Goal: Task Accomplishment & Management: Manage account settings

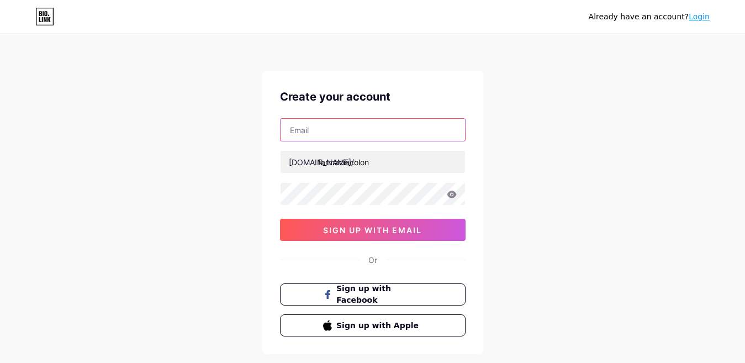
click at [328, 132] on input "text" at bounding box center [373, 130] width 185 height 22
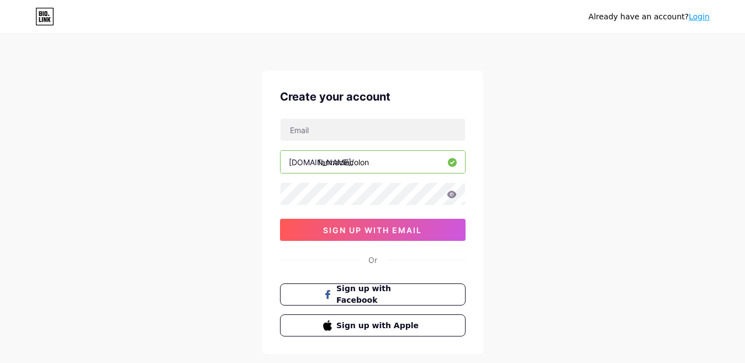
click at [130, 133] on div "Already have an account? Login Create your account [DOMAIN_NAME]/ farmaciacolon…" at bounding box center [372, 211] width 745 height 423
click at [321, 124] on input "text" at bounding box center [373, 130] width 185 height 22
type input "[EMAIL_ADDRESS][DOMAIN_NAME]"
click at [448, 192] on icon at bounding box center [452, 195] width 10 height 8
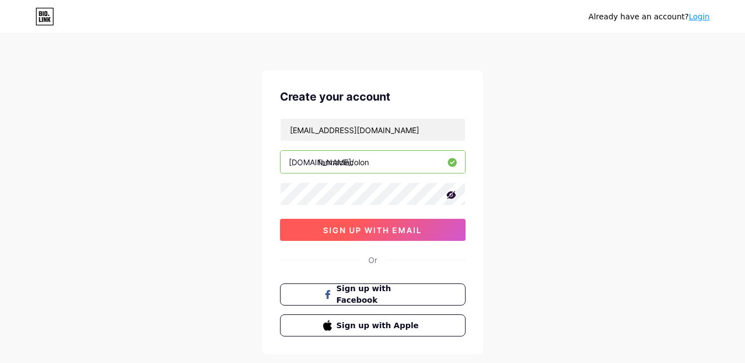
click at [387, 232] on span "sign up with email" at bounding box center [372, 229] width 99 height 9
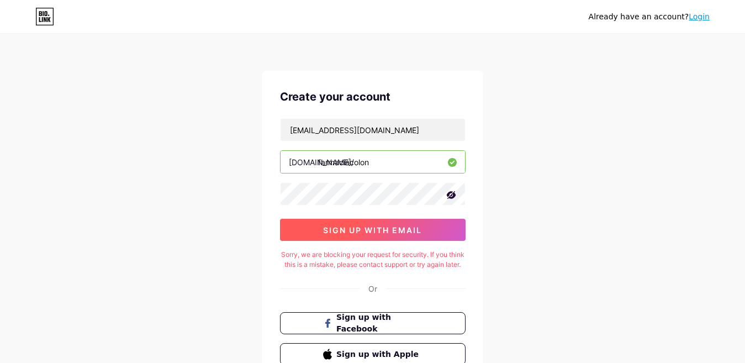
click at [365, 233] on span "sign up with email" at bounding box center [372, 229] width 99 height 9
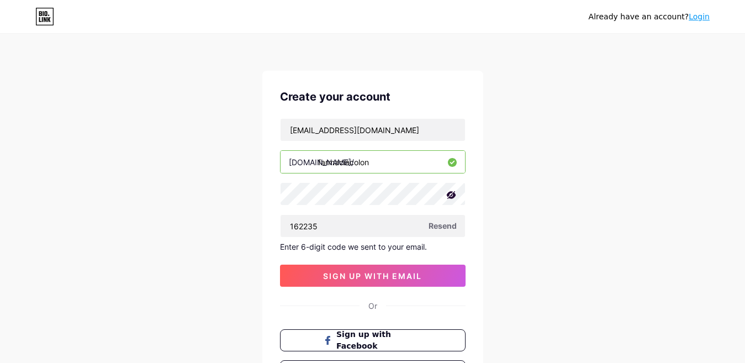
type input "162235"
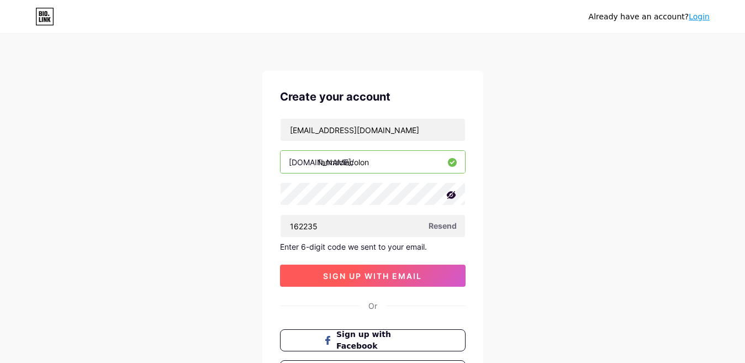
click at [380, 270] on button "sign up with email" at bounding box center [373, 276] width 186 height 22
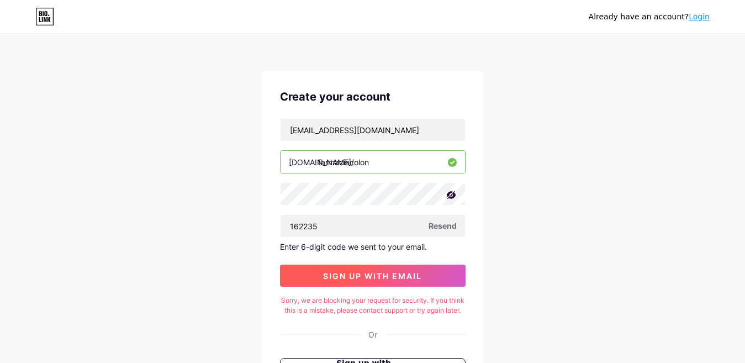
click at [377, 278] on span "sign up with email" at bounding box center [372, 275] width 99 height 9
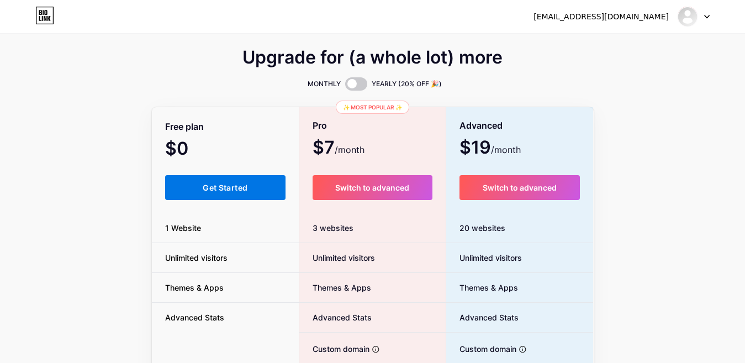
click at [246, 185] on span "Get Started" at bounding box center [225, 187] width 45 height 9
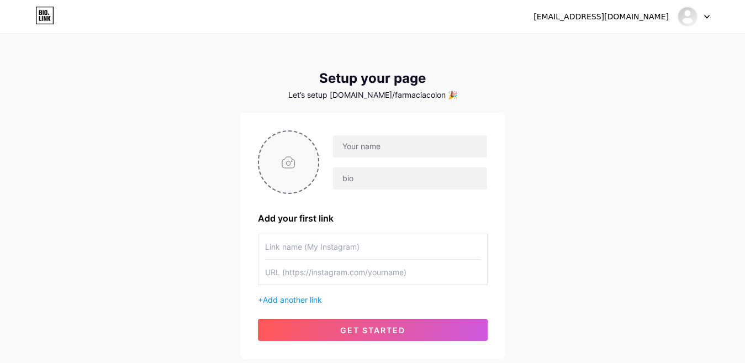
click at [278, 165] on input "file" at bounding box center [289, 161] width 60 height 61
click at [400, 140] on input "text" at bounding box center [410, 146] width 154 height 22
type input "Farmacia Colon"
click at [382, 177] on input "text" at bounding box center [410, 178] width 154 height 22
click at [347, 177] on input "text" at bounding box center [410, 178] width 154 height 22
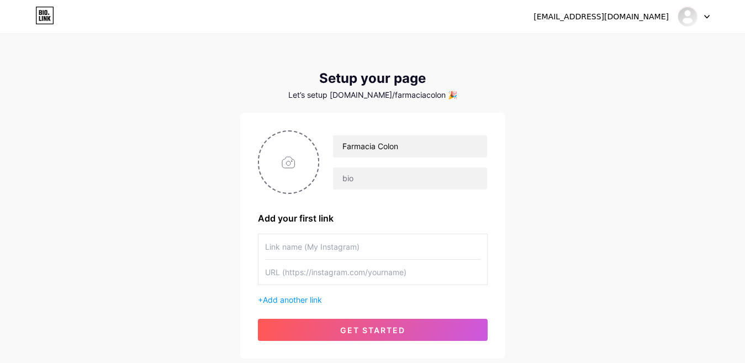
click at [309, 241] on input "text" at bounding box center [372, 246] width 215 height 25
click at [320, 270] on input "text" at bounding box center [372, 272] width 215 height 25
paste input "[URL][DOMAIN_NAME]"
type input "[URL][DOMAIN_NAME]"
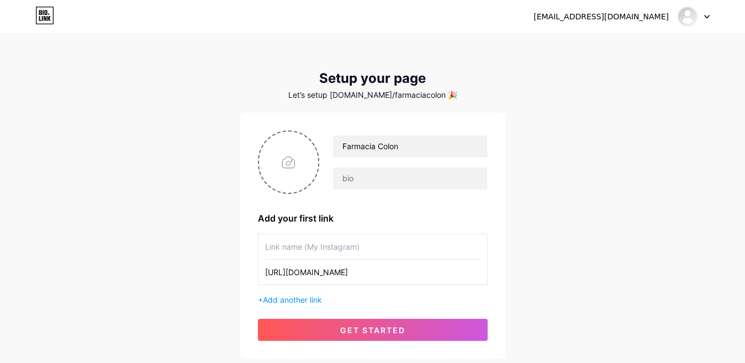
scroll to position [0, 0]
click at [356, 243] on input "text" at bounding box center [372, 246] width 215 height 25
type input "Instagram"
click at [310, 298] on span "Add another link" at bounding box center [292, 299] width 59 height 9
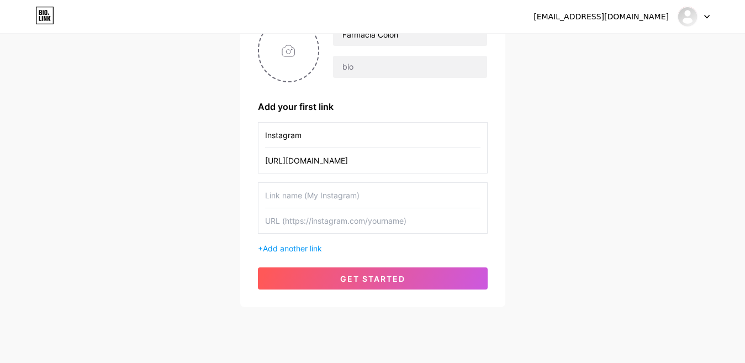
scroll to position [135, 0]
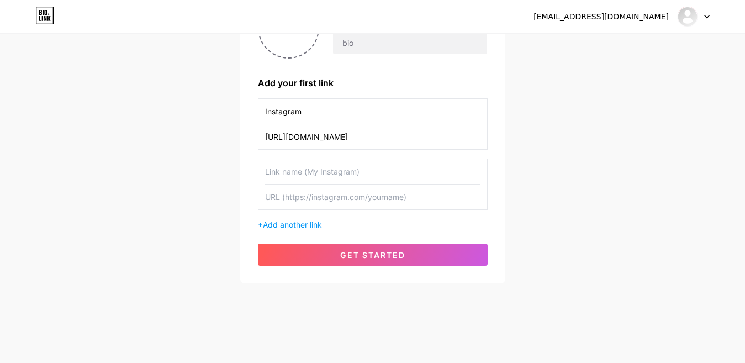
click at [305, 164] on input "text" at bounding box center [372, 171] width 215 height 25
type input "Facebook"
click at [361, 197] on input "text" at bounding box center [372, 197] width 215 height 25
paste input "[URL][DOMAIN_NAME]"
type input "[URL][DOMAIN_NAME]"
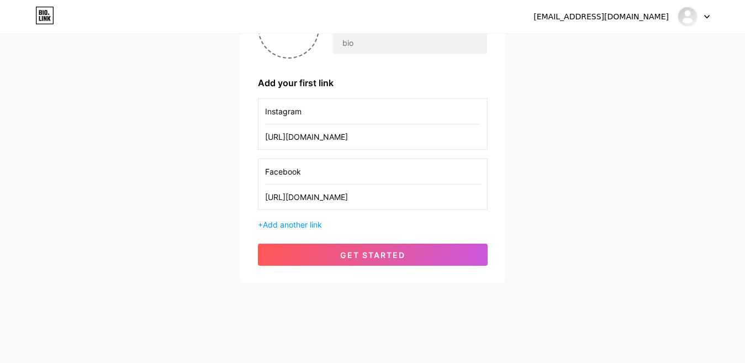
click at [317, 230] on div "+ Add another link" at bounding box center [373, 225] width 230 height 12
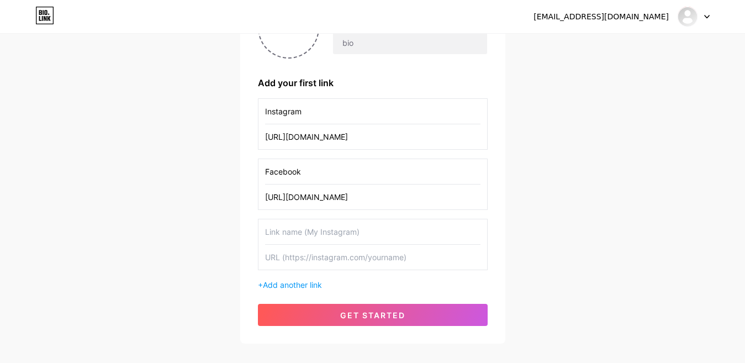
click at [320, 234] on input "text" at bounding box center [372, 231] width 215 height 25
type input "Turnos Nocturnos"
click at [400, 264] on input "text" at bounding box center [372, 257] width 215 height 25
click at [288, 287] on span "Add another link" at bounding box center [292, 284] width 59 height 9
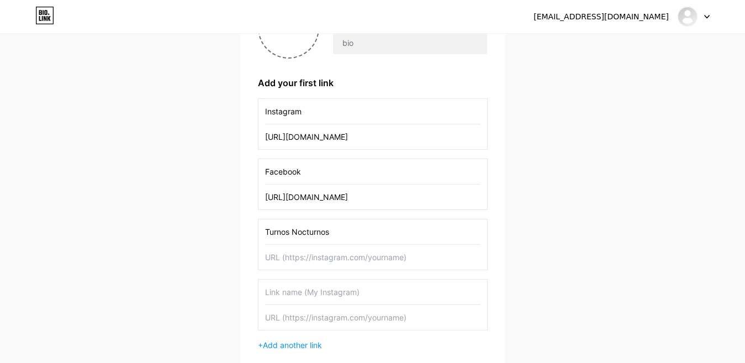
click at [299, 291] on input "text" at bounding box center [372, 292] width 215 height 25
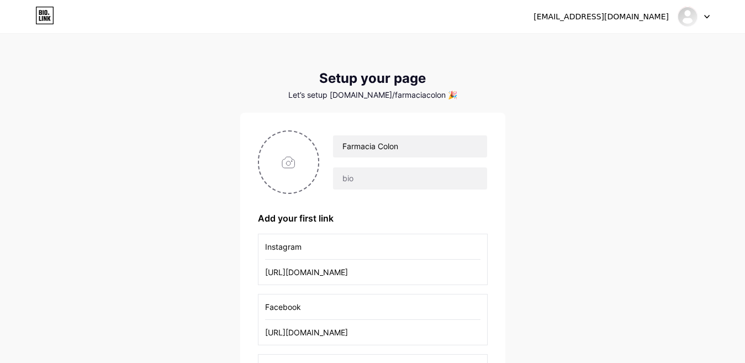
scroll to position [256, 0]
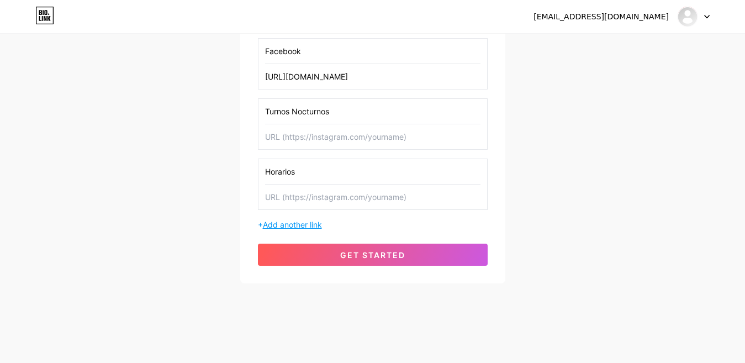
type input "Horarios"
click at [303, 223] on span "Add another link" at bounding box center [292, 224] width 59 height 9
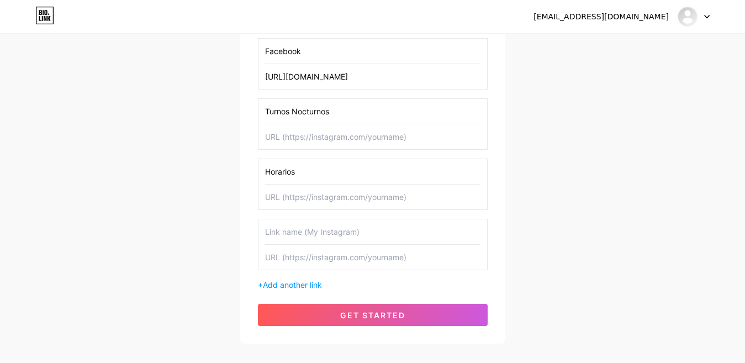
click at [293, 239] on input "text" at bounding box center [372, 231] width 215 height 25
type input "Descuentos"
click at [206, 150] on div "[EMAIL_ADDRESS][DOMAIN_NAME] Dashboard Logout Setup your page Let’s setup [DOMA…" at bounding box center [372, 61] width 745 height 635
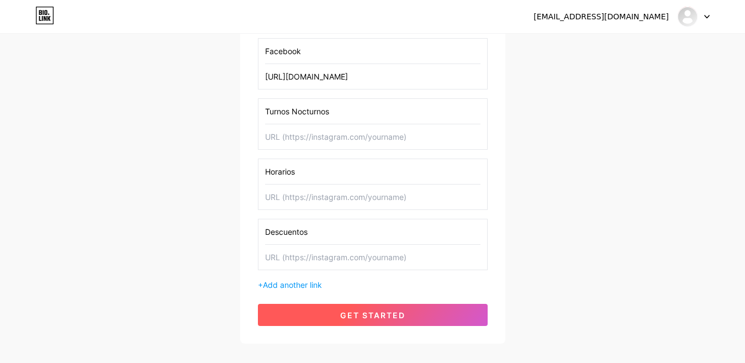
click at [387, 311] on span "get started" at bounding box center [372, 314] width 65 height 9
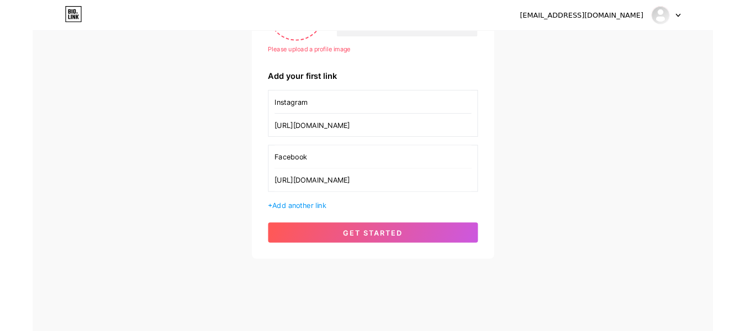
scroll to position [0, 0]
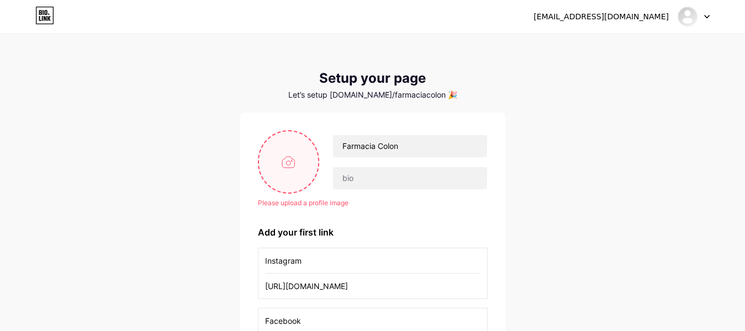
click at [284, 165] on input "file" at bounding box center [289, 161] width 60 height 61
type input "C:\fakepath\WhatsApp Image [DATE] 7.50.43 PM.jpeg"
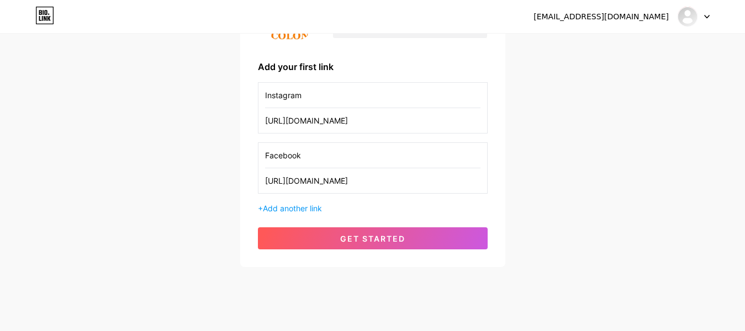
scroll to position [167, 0]
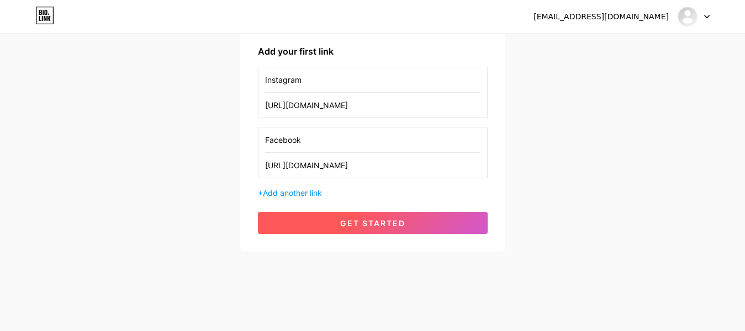
click at [378, 225] on span "get started" at bounding box center [372, 223] width 65 height 9
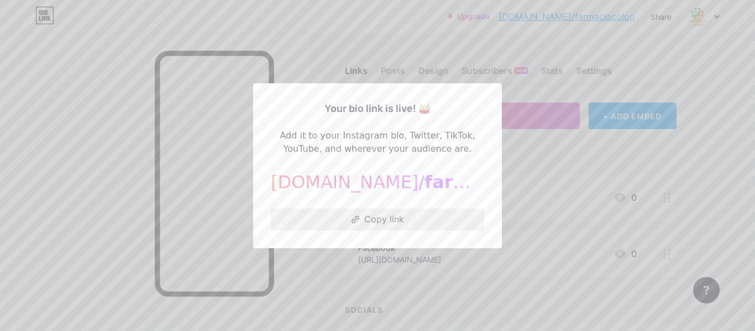
click at [373, 219] on button "Copy link" at bounding box center [377, 220] width 213 height 22
click at [371, 222] on button "Copy link" at bounding box center [377, 220] width 213 height 22
click at [555, 182] on div at bounding box center [377, 165] width 755 height 331
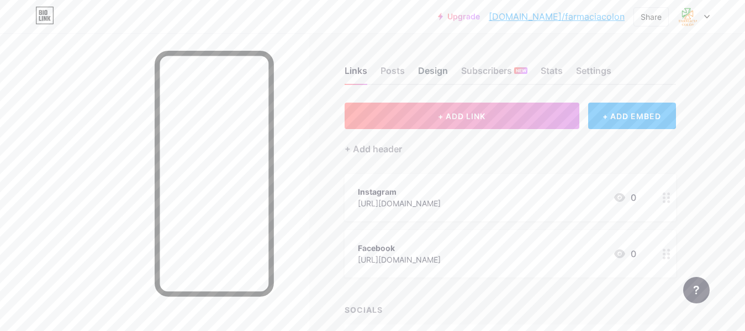
click at [434, 76] on div "Design" at bounding box center [433, 74] width 30 height 20
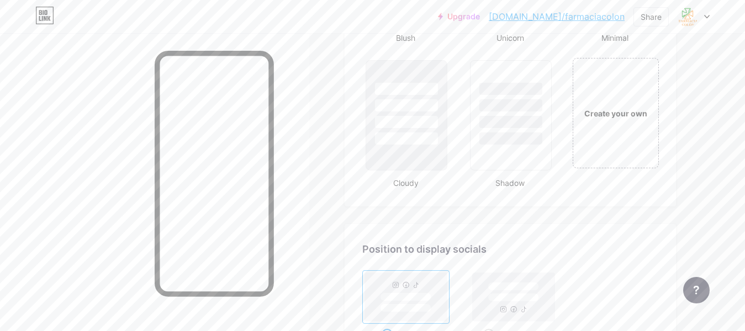
scroll to position [1300, 0]
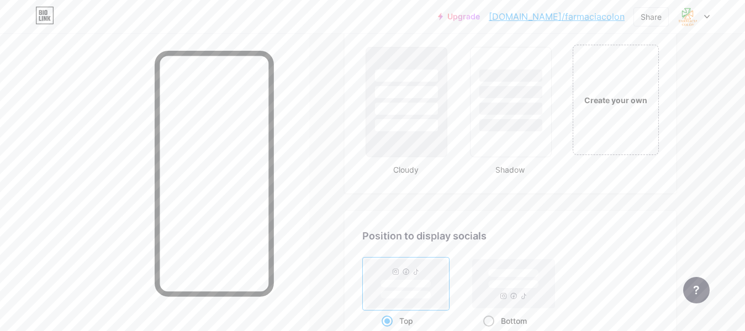
click at [483, 318] on div "Bottom" at bounding box center [513, 321] width 87 height 20
drag, startPoint x: 488, startPoint y: 320, endPoint x: 570, endPoint y: 304, distance: 83.3
click at [488, 320] on span at bounding box center [488, 321] width 11 height 11
click at [488, 331] on input "Bottom" at bounding box center [486, 334] width 7 height 7
radio input "true"
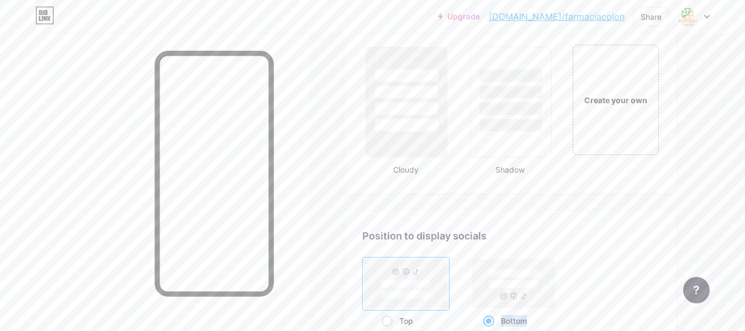
scroll to position [1469, 0]
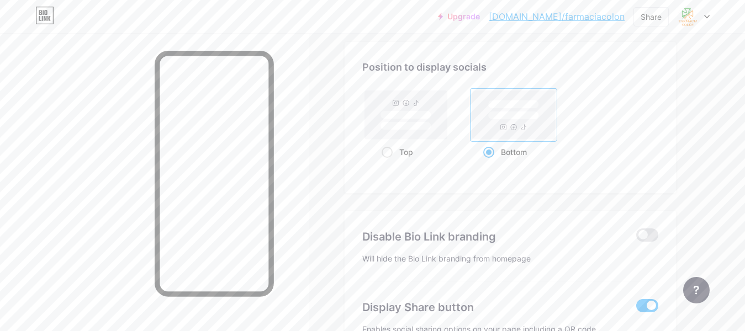
click at [565, 186] on div "Position to display socials Top Bottom" at bounding box center [510, 117] width 331 height 151
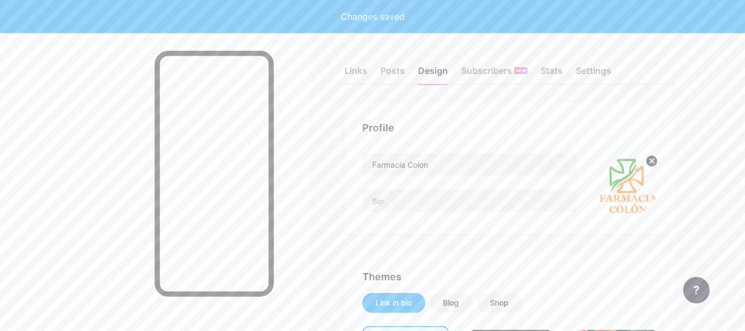
scroll to position [1142, 0]
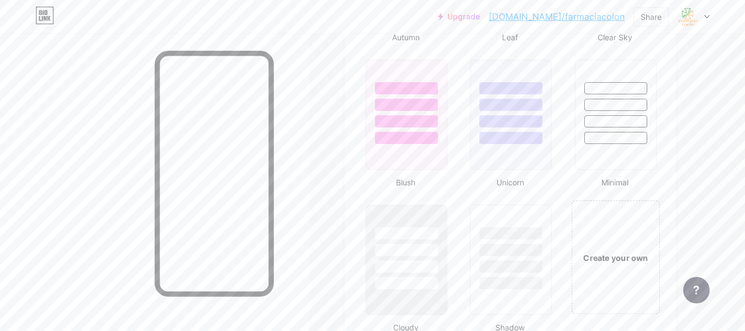
click at [603, 260] on div "Create your own" at bounding box center [615, 258] width 83 height 12
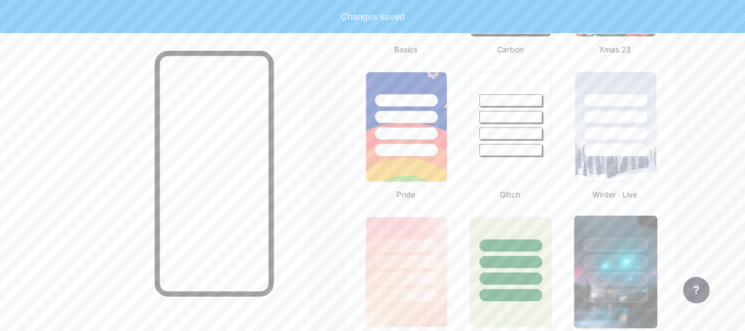
scroll to position [1646, 0]
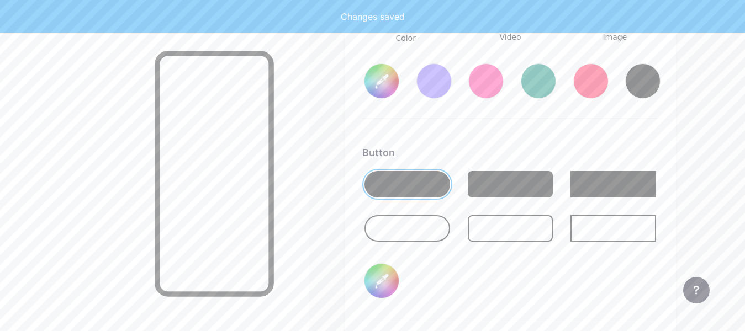
type input "#ffffff"
type input "#000000"
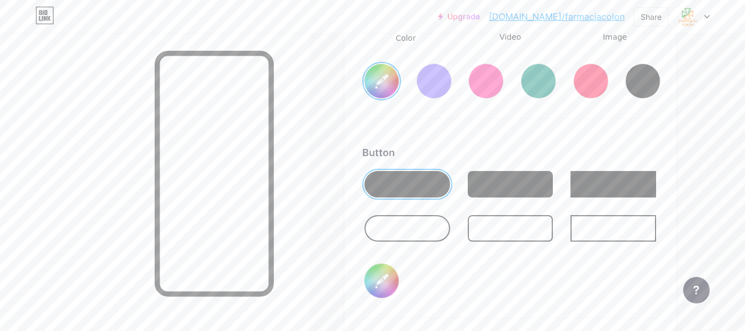
click at [385, 81] on input "#ffffff" at bounding box center [382, 81] width 34 height 34
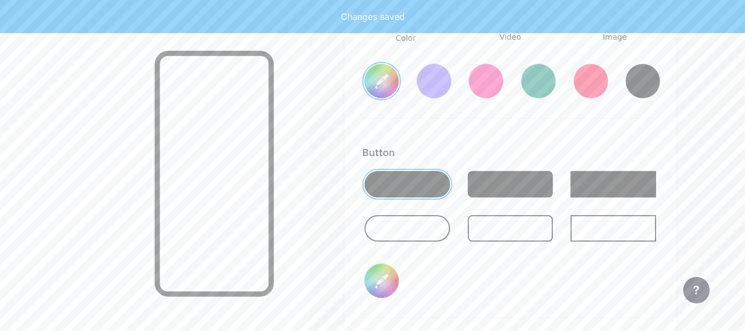
type input "#019801"
click at [516, 138] on div "Background Color Video Image #019801 Button #000000 Font Inter Poppins EB Garam…" at bounding box center [510, 210] width 296 height 654
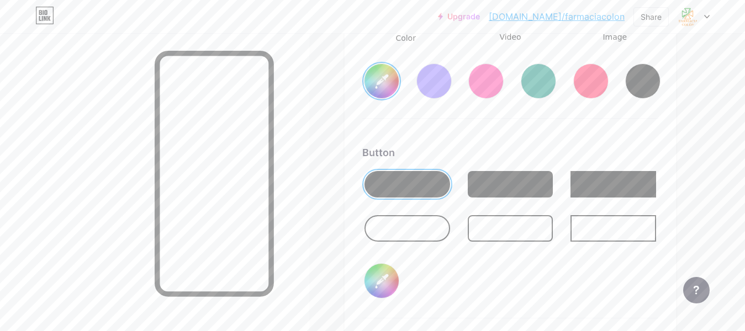
click at [398, 228] on div at bounding box center [408, 228] width 86 height 27
click at [382, 281] on input "#000000" at bounding box center [382, 281] width 34 height 34
type input "#f68515"
click at [542, 155] on div "Button" at bounding box center [510, 152] width 296 height 15
click at [385, 87] on input "#019801" at bounding box center [382, 81] width 34 height 34
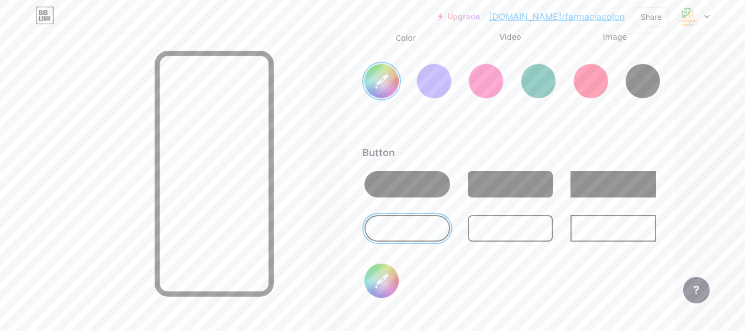
click at [386, 271] on input "#f68515" at bounding box center [382, 281] width 34 height 34
type input "#f67e08"
type input "#089a08"
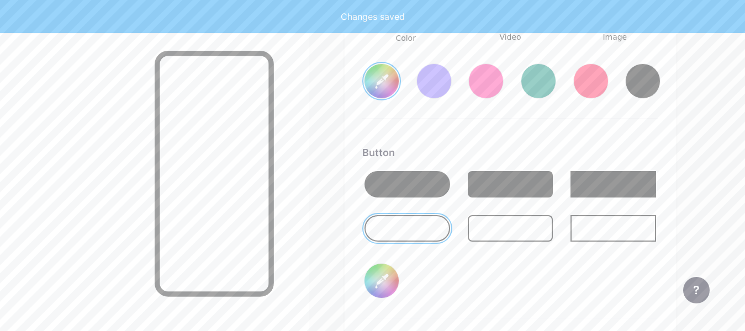
type input "#f67e08"
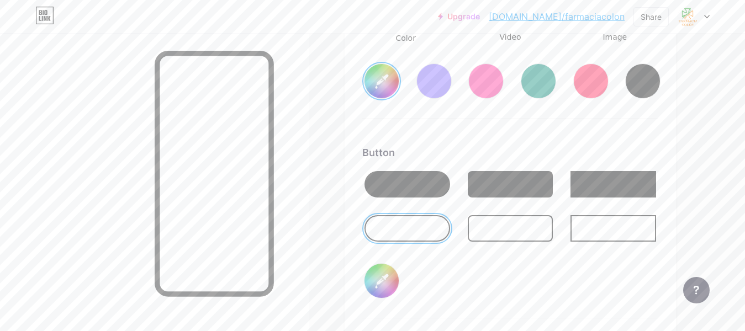
type input "#089a08"
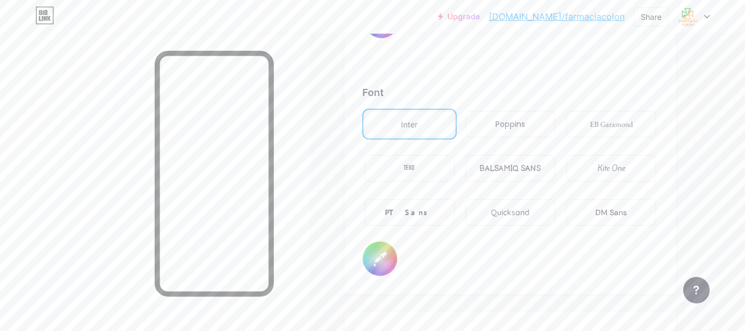
scroll to position [1910, 0]
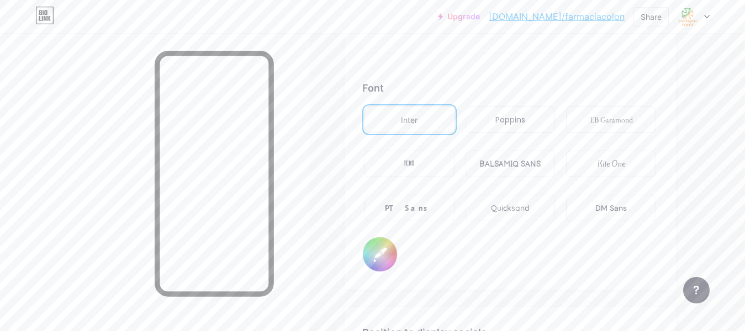
click at [510, 123] on div "Poppins" at bounding box center [511, 120] width 30 height 12
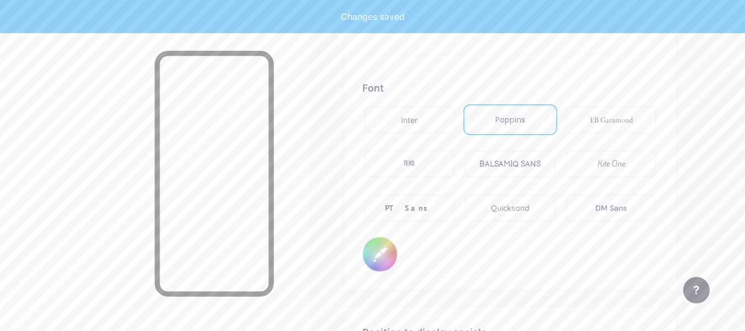
type input "#f67e08"
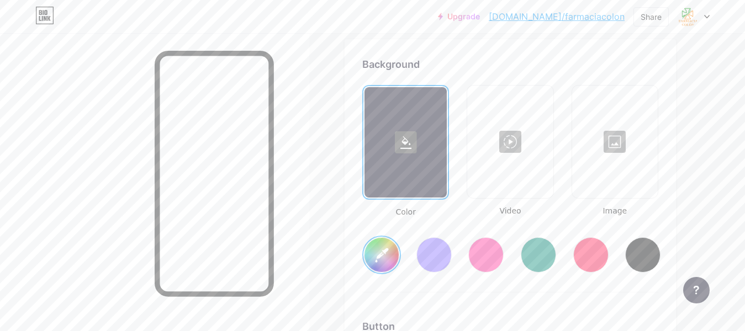
scroll to position [1477, 0]
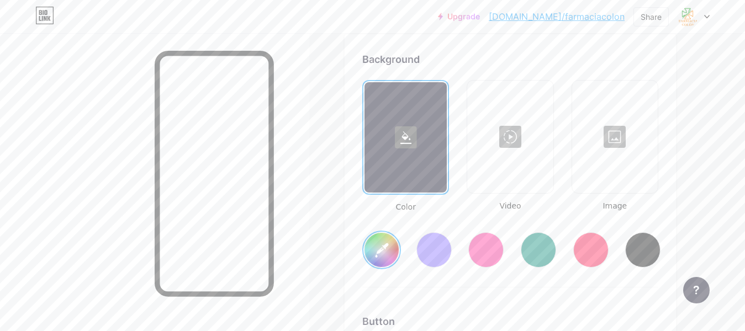
click at [600, 152] on div at bounding box center [614, 137] width 83 height 110
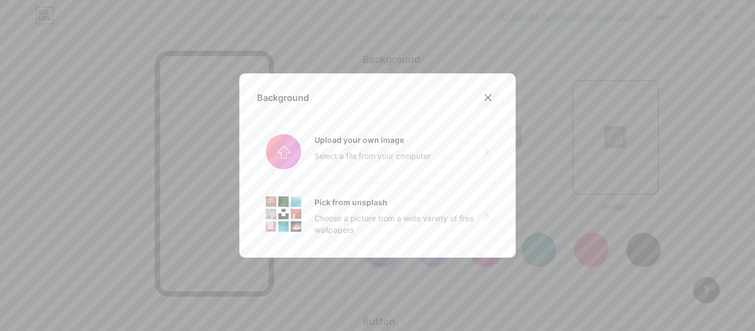
click at [483, 97] on icon at bounding box center [487, 97] width 9 height 9
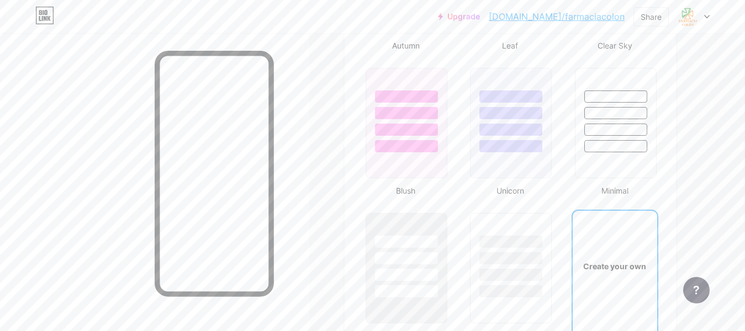
scroll to position [860, 0]
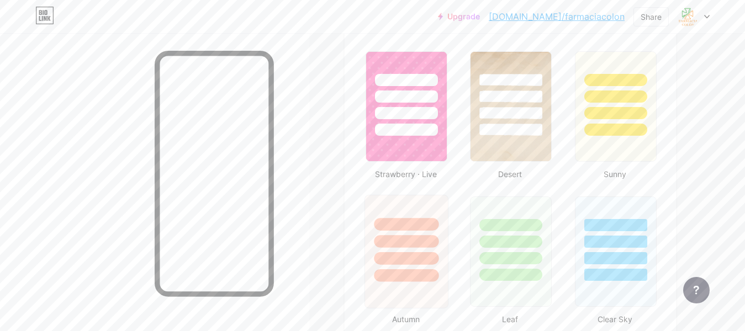
click at [402, 243] on div at bounding box center [406, 241] width 65 height 13
click at [509, 249] on div at bounding box center [511, 239] width 83 height 87
click at [399, 231] on div at bounding box center [406, 239] width 83 height 87
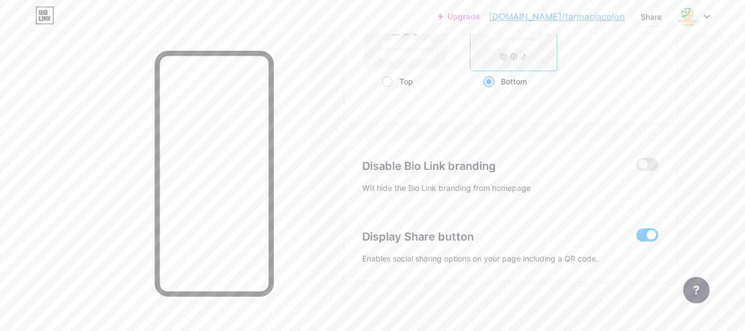
scroll to position [1545, 0]
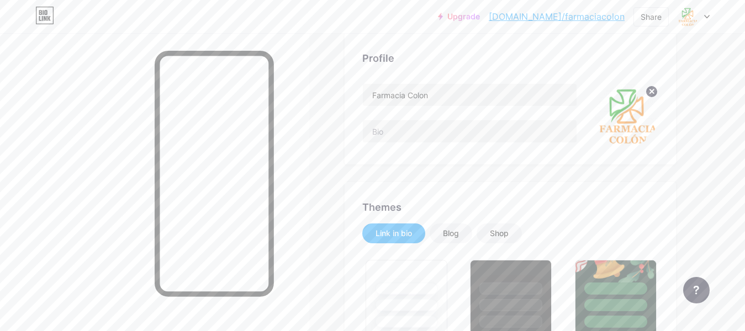
scroll to position [63, 0]
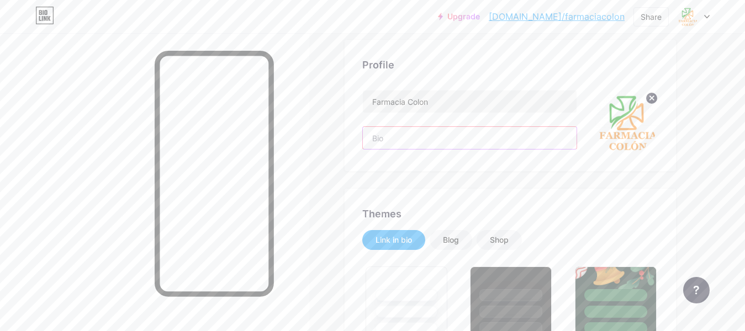
click at [425, 138] on input "text" at bounding box center [470, 138] width 214 height 22
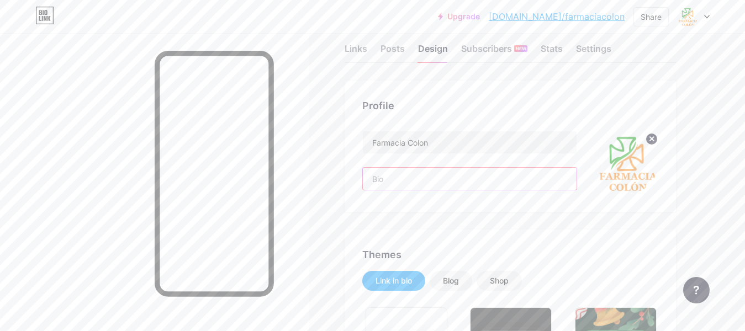
scroll to position [0, 0]
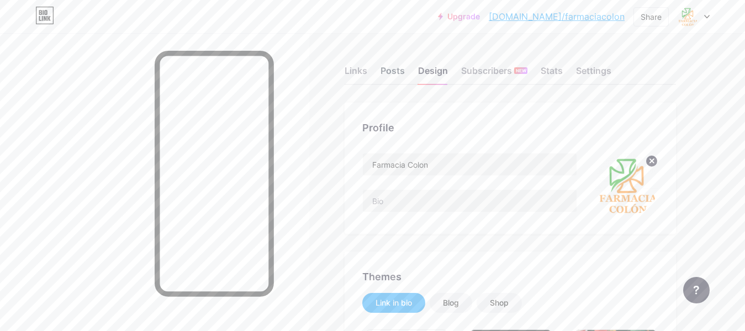
click at [395, 75] on div "Posts" at bounding box center [393, 74] width 24 height 20
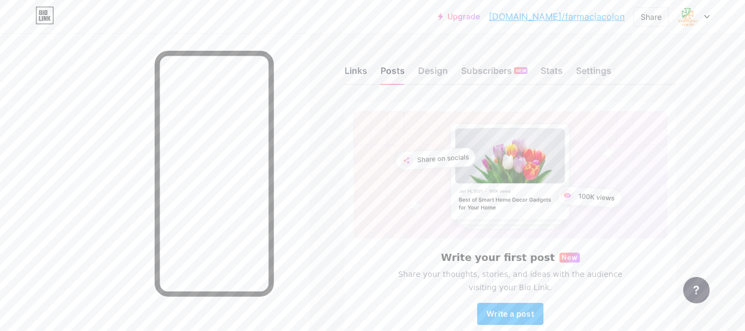
click at [361, 77] on div "Links" at bounding box center [356, 74] width 23 height 20
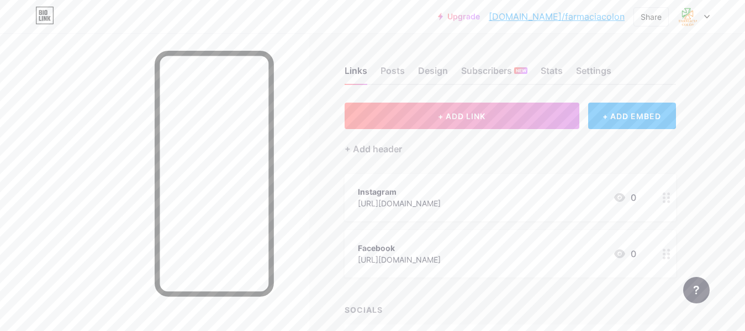
click at [573, 71] on div "Links Posts Design Subscribers NEW Stats Settings" at bounding box center [510, 65] width 331 height 39
click at [588, 68] on div "Settings" at bounding box center [593, 74] width 35 height 20
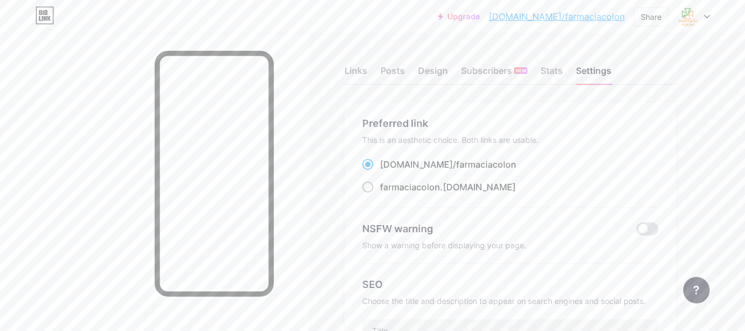
click at [370, 189] on span at bounding box center [367, 187] width 11 height 11
click at [380, 194] on input "farmaciacolon .[DOMAIN_NAME]" at bounding box center [383, 197] width 7 height 7
radio input "true"
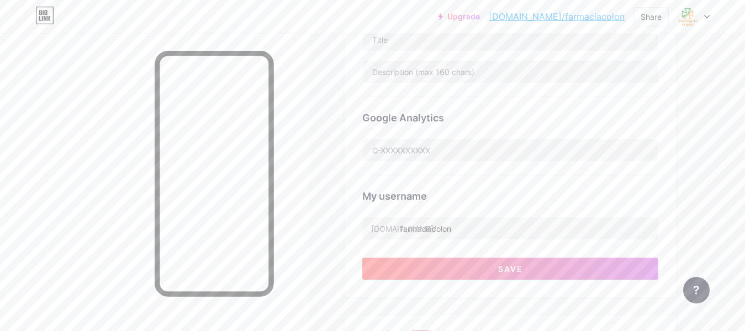
scroll to position [139, 0]
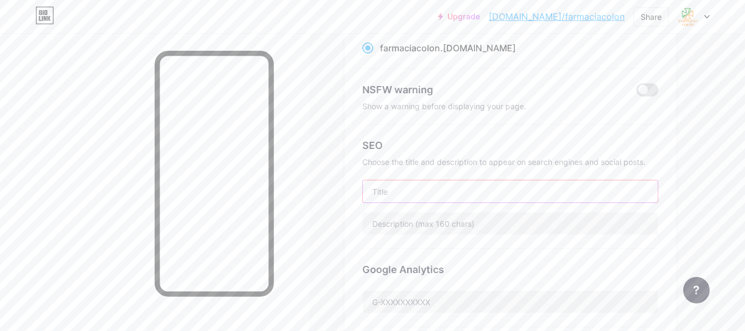
click at [401, 189] on input "text" at bounding box center [510, 192] width 295 height 22
type input "Redes, Turnos nocturnos, descuentos y más"
click at [392, 234] on div "SEO Choose the title and description to appear on search engines and social pos…" at bounding box center [510, 187] width 296 height 124
click at [397, 228] on input "text" at bounding box center [510, 224] width 295 height 22
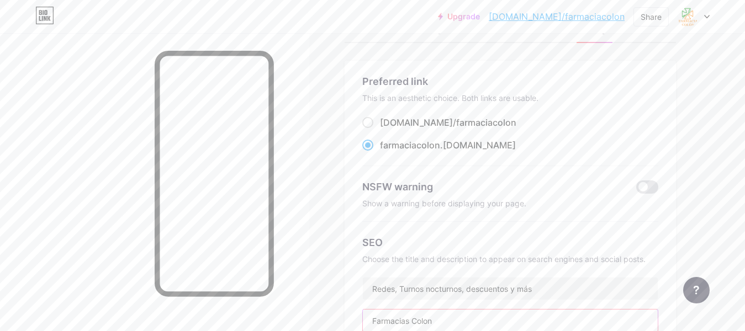
scroll to position [0, 0]
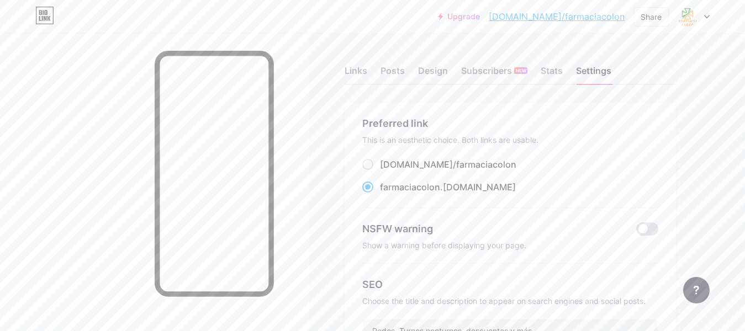
type input "Farmacias Colon"
click at [350, 72] on div "Links" at bounding box center [356, 74] width 23 height 20
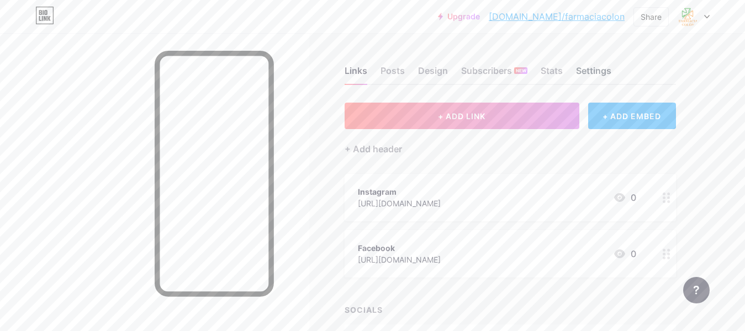
click at [594, 74] on div "Settings" at bounding box center [593, 74] width 35 height 20
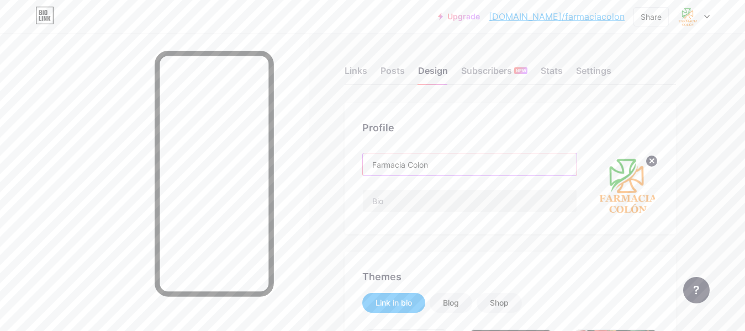
click at [406, 164] on input "Farmacia Colon" at bounding box center [470, 165] width 214 height 22
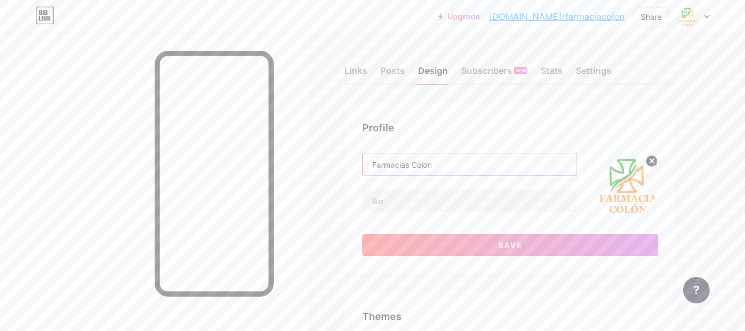
click at [427, 164] on input "Farmacias Colon" at bounding box center [470, 165] width 214 height 22
type input "Farmacias Colón"
click at [655, 161] on circle at bounding box center [652, 161] width 12 height 12
click at [630, 183] on input "file" at bounding box center [627, 185] width 64 height 64
type input "C:\fakepath\Diseño sin título (1).png"
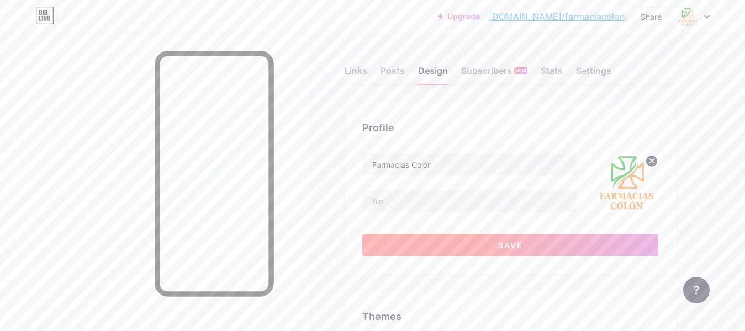
click at [517, 254] on button "Save" at bounding box center [510, 245] width 296 height 22
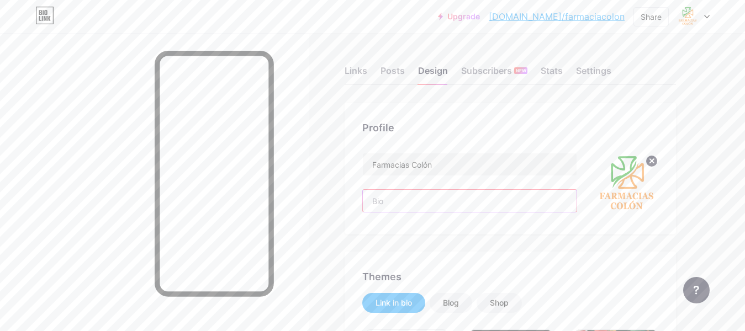
click at [408, 201] on input "text" at bounding box center [470, 201] width 214 height 22
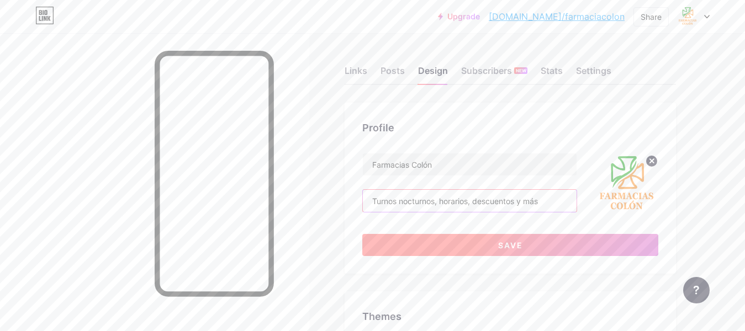
type input "Turnos nocturnos, horarios, descuentos y más"
click at [517, 254] on button "Save" at bounding box center [510, 245] width 296 height 22
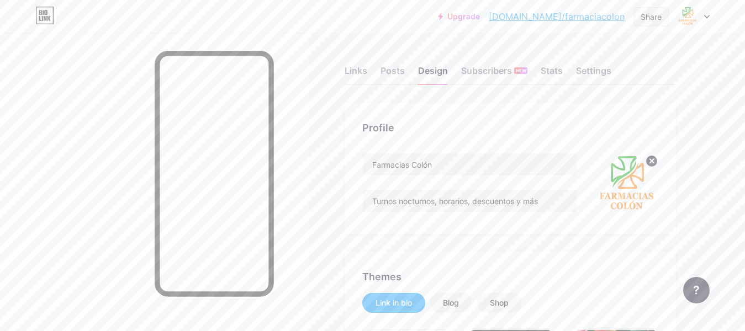
click at [655, 22] on div "Share" at bounding box center [651, 17] width 21 height 12
click at [592, 87] on div "Get my QR code" at bounding box center [573, 83] width 69 height 13
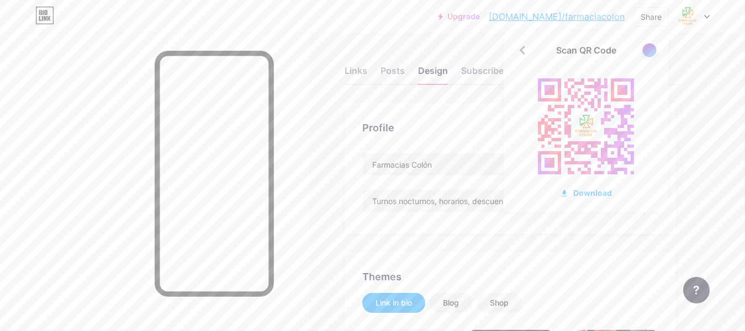
click at [652, 52] on div at bounding box center [649, 50] width 14 height 14
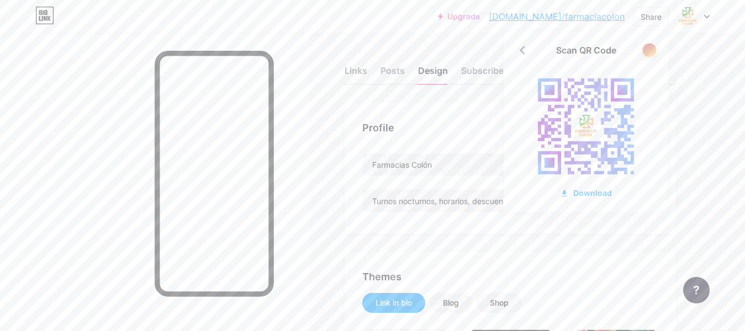
click at [651, 53] on div at bounding box center [649, 50] width 14 height 14
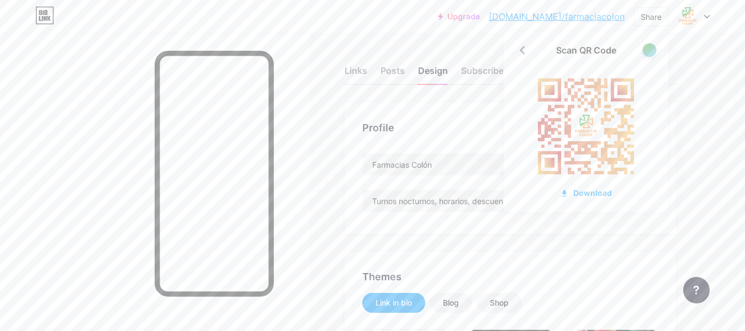
click at [654, 51] on div at bounding box center [649, 50] width 14 height 14
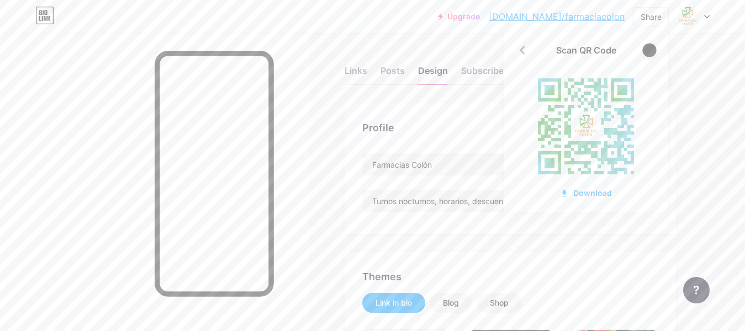
click at [653, 51] on div at bounding box center [649, 50] width 14 height 14
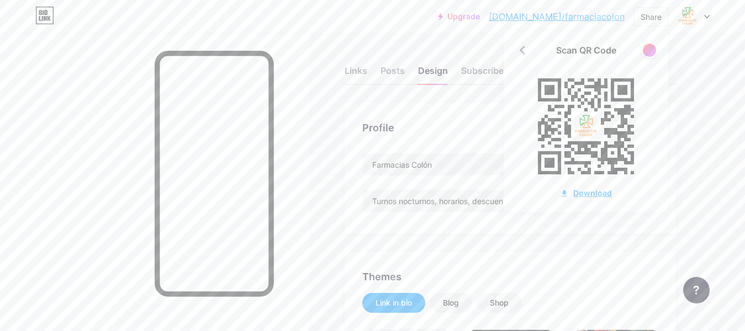
click at [590, 194] on div "Download" at bounding box center [586, 193] width 52 height 12
